Goal: Task Accomplishment & Management: Complete application form

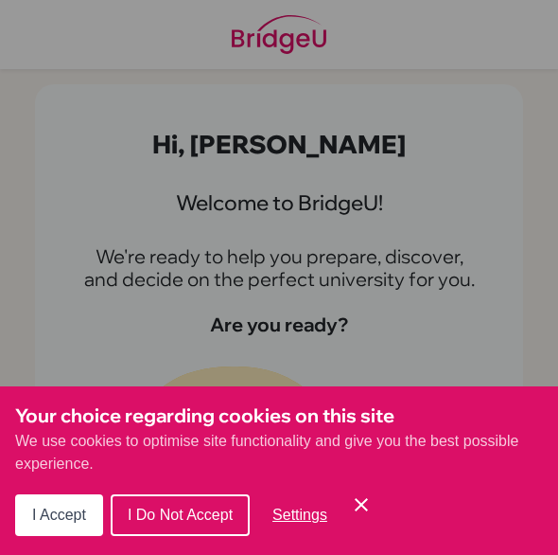
click at [358, 516] on icon "Cookie Control Close Icon" at bounding box center [361, 504] width 23 height 23
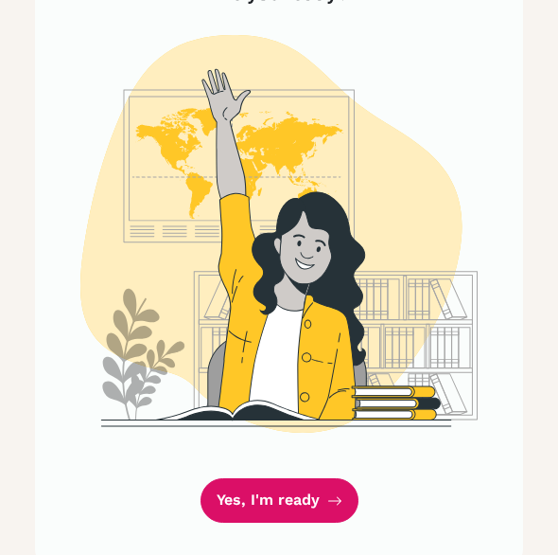
scroll to position [359, 0]
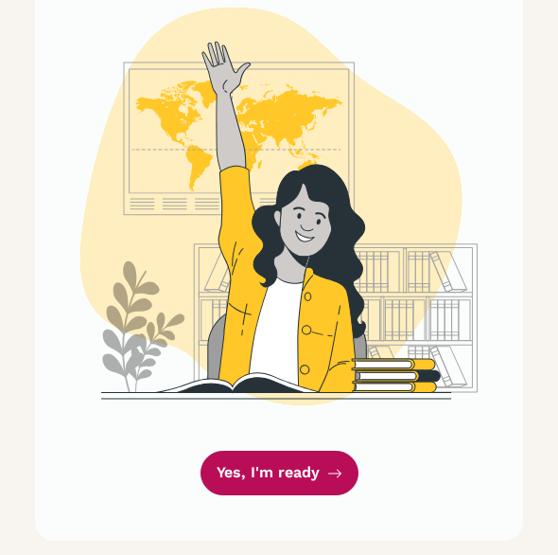
drag, startPoint x: 277, startPoint y: 469, endPoint x: 237, endPoint y: 487, distance: 44.5
click at [237, 487] on link "Yes, I'm ready" at bounding box center [280, 473] width 158 height 44
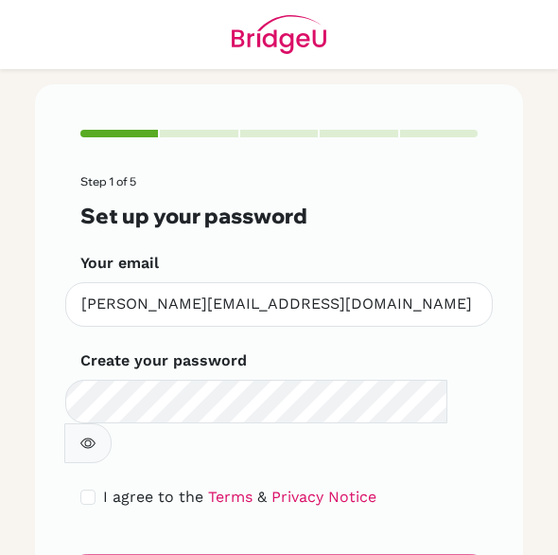
click at [268, 422] on form "Step 1 of 5 Set up your password Your email [PERSON_NAME][EMAIL_ADDRESS][DOMAIN…" at bounding box center [279, 386] width 398 height 423
click at [282, 528] on form "Step 1 of 5 Set up your password Your email [PERSON_NAME][EMAIL_ADDRESS][DOMAIN…" at bounding box center [279, 386] width 398 height 423
click at [112, 423] on button "button" at bounding box center [87, 443] width 47 height 40
click at [280, 546] on form "Step 1 of 5 Set up your password Your email [PERSON_NAME][EMAIL_ADDRESS][DOMAIN…" at bounding box center [279, 386] width 398 height 423
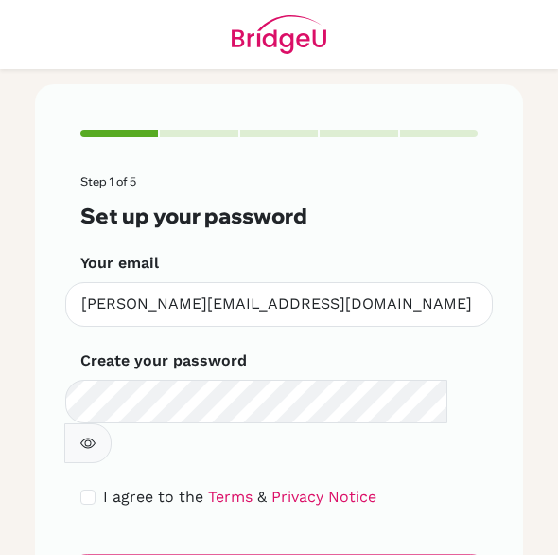
scroll to position [62, 0]
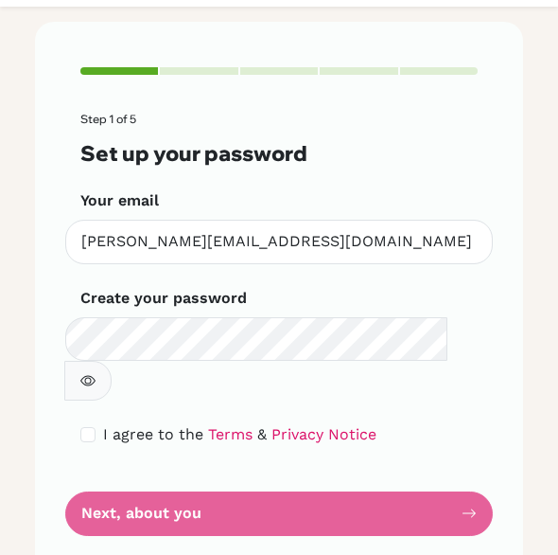
click at [81, 423] on div "I agree to the Terms & Privacy Notice" at bounding box center [279, 434] width 398 height 23
click at [80, 427] on input "checkbox" at bounding box center [87, 434] width 15 height 15
checkbox input "true"
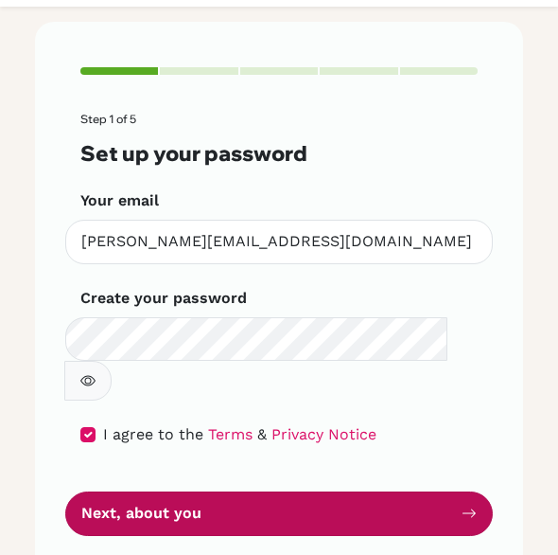
click at [167, 491] on button "Next, about you" at bounding box center [279, 513] width 428 height 44
